Goal: Information Seeking & Learning: Learn about a topic

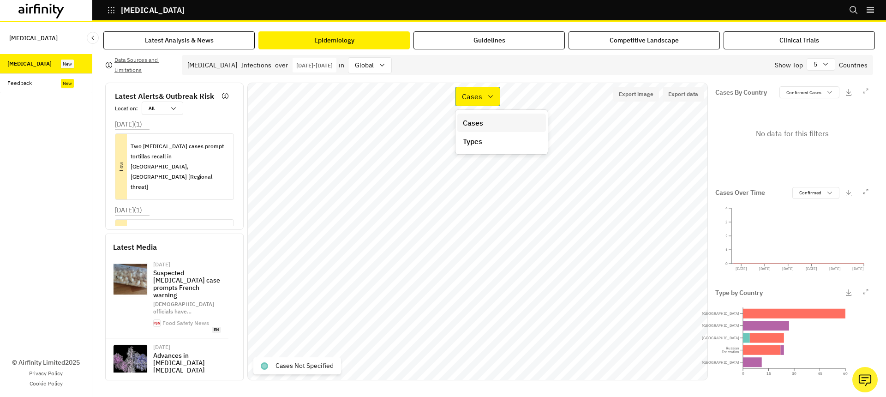
click at [478, 97] on p "Cases" at bounding box center [472, 96] width 20 height 11
click at [478, 146] on p "Types" at bounding box center [472, 141] width 19 height 11
click at [473, 106] on div "Types" at bounding box center [477, 96] width 44 height 19
click at [473, 124] on p "Cases" at bounding box center [473, 122] width 20 height 11
click at [487, 97] on icon at bounding box center [490, 96] width 7 height 7
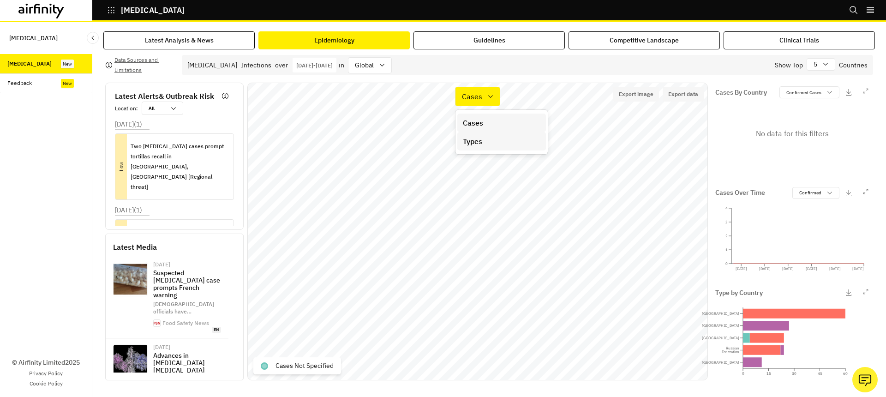
click at [489, 141] on div "Types" at bounding box center [502, 141] width 78 height 11
click at [478, 96] on p "Types" at bounding box center [471, 96] width 19 height 11
click at [478, 125] on p "Cases" at bounding box center [473, 122] width 20 height 11
click at [336, 72] on div "Jan 1st 2025 - Sep 29th 2025" at bounding box center [315, 65] width 44 height 15
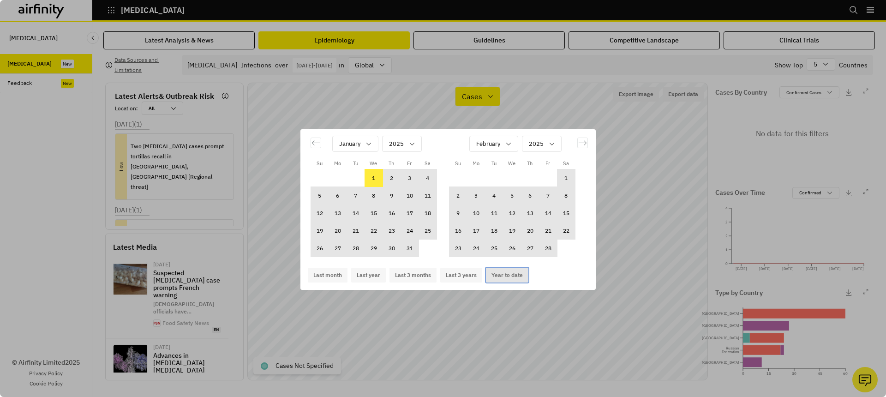
click at [503, 268] on button "Year to date" at bounding box center [507, 275] width 42 height 15
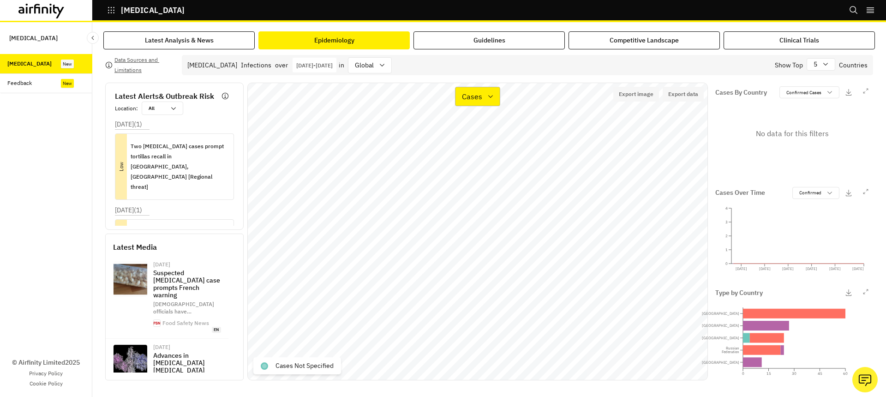
click at [478, 98] on p "Cases" at bounding box center [472, 96] width 20 height 11
click at [482, 144] on p "Types" at bounding box center [472, 141] width 19 height 11
